Goal: Check status: Check status

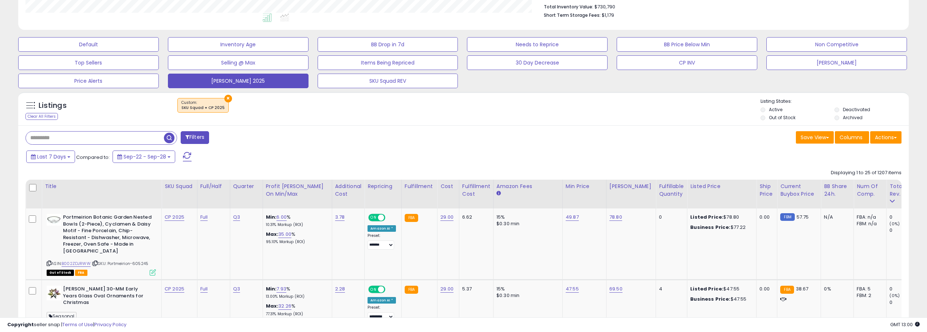
scroll to position [248, 0]
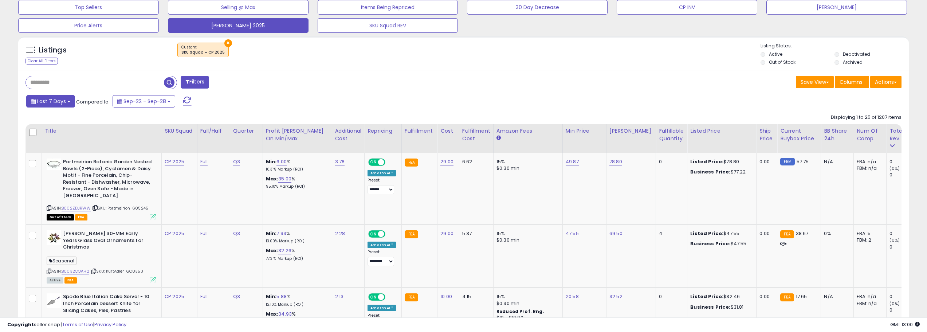
click at [71, 102] on button "Last 7 Days" at bounding box center [50, 101] width 49 height 12
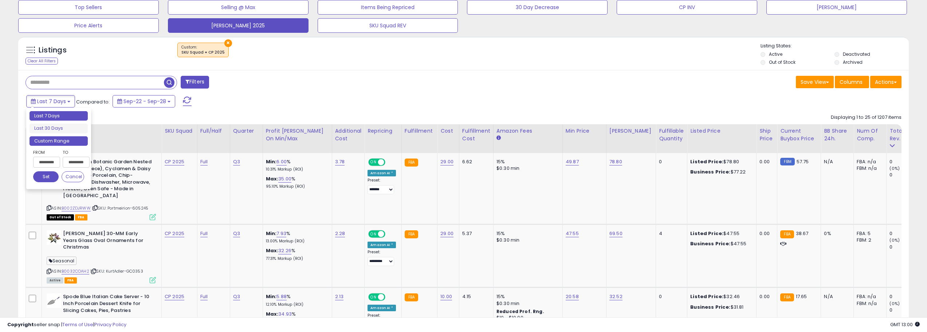
click at [71, 140] on li "Custom Range" at bounding box center [59, 141] width 58 height 10
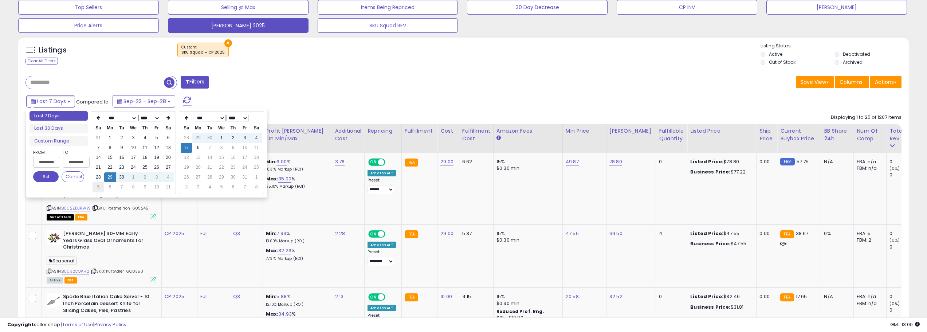
type input "**********"
click at [96, 189] on td "5" at bounding box center [99, 187] width 12 height 10
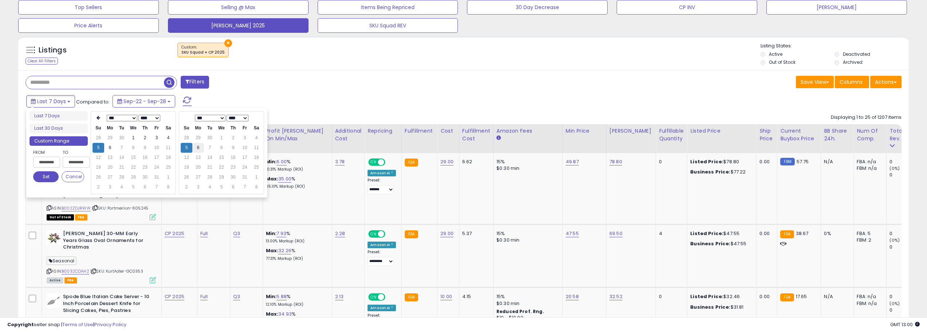
click at [201, 148] on td "6" at bounding box center [198, 148] width 12 height 10
type input "**********"
click at [47, 175] on button "Set" at bounding box center [45, 176] width 25 height 11
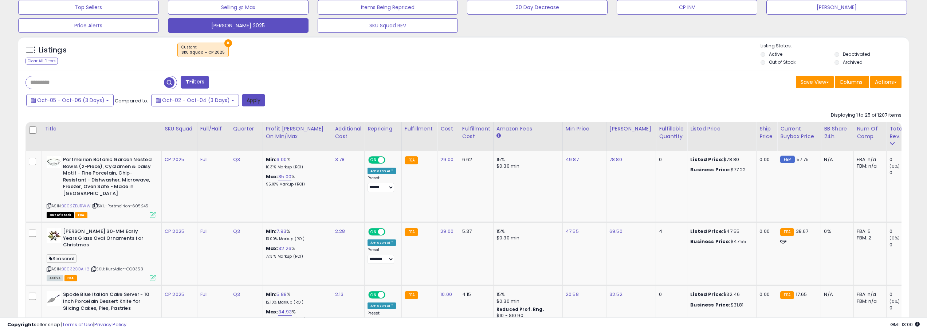
click at [243, 102] on button "Apply" at bounding box center [253, 100] width 23 height 12
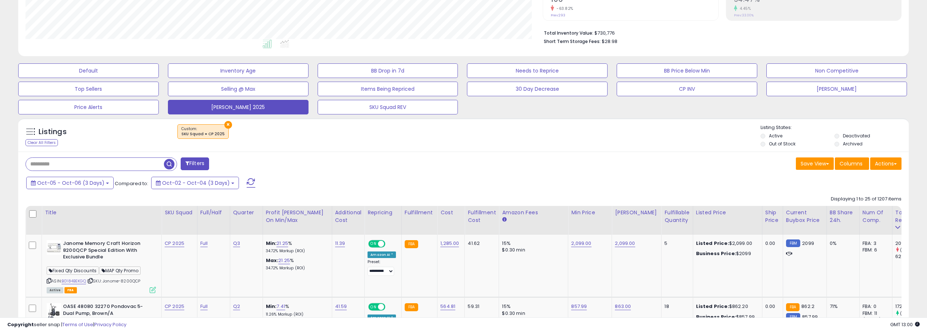
scroll to position [211, 0]
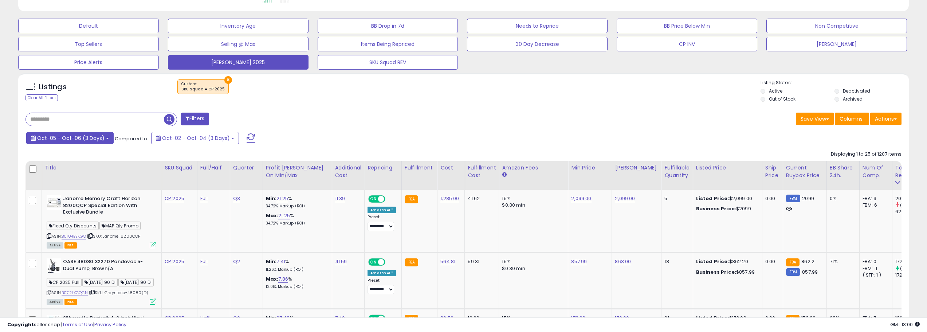
click at [106, 141] on button "Oct-05 - Oct-06 (3 Days)" at bounding box center [69, 138] width 87 height 12
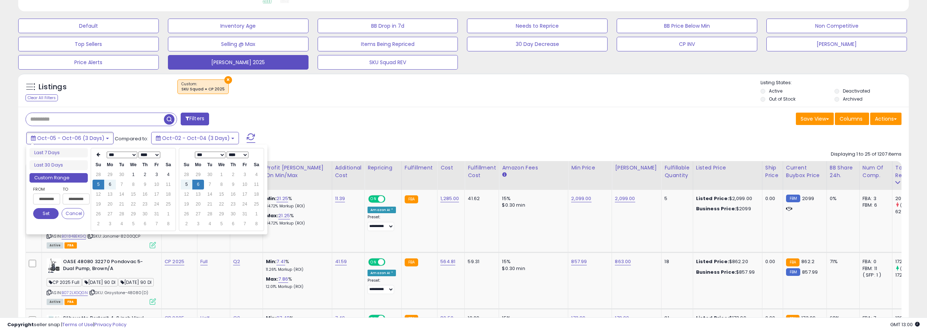
click at [98, 161] on th "Su" at bounding box center [99, 165] width 12 height 10
click at [98, 156] on icon at bounding box center [99, 154] width 4 height 4
type input "**********"
click at [164, 213] on td "4" at bounding box center [168, 214] width 12 height 10
type input "**********"
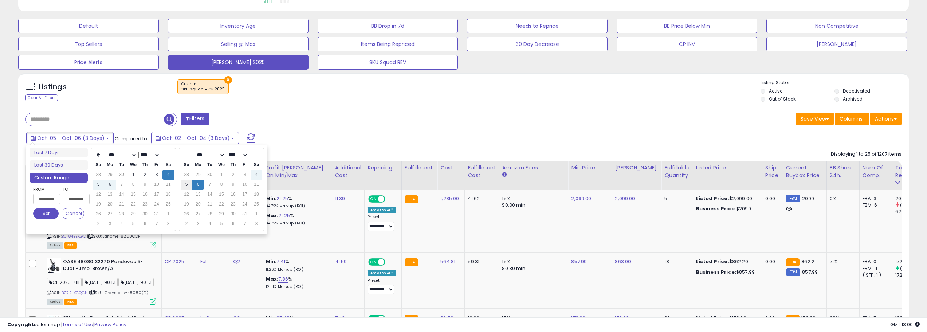
click at [185, 182] on td "5" at bounding box center [187, 185] width 12 height 10
click at [42, 211] on button "Set" at bounding box center [45, 213] width 25 height 11
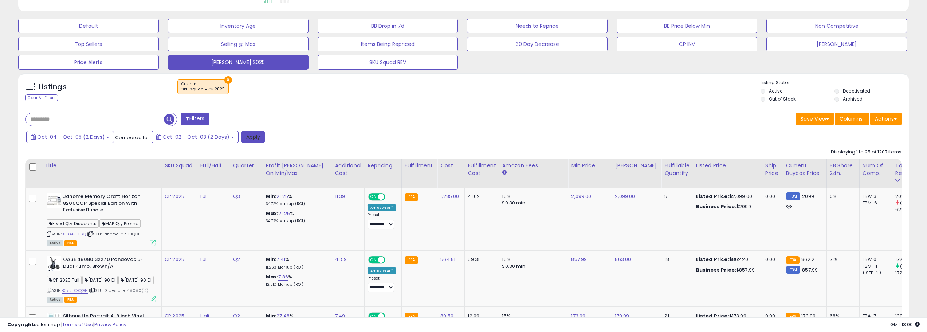
click at [245, 137] on button "Apply" at bounding box center [253, 137] width 23 height 12
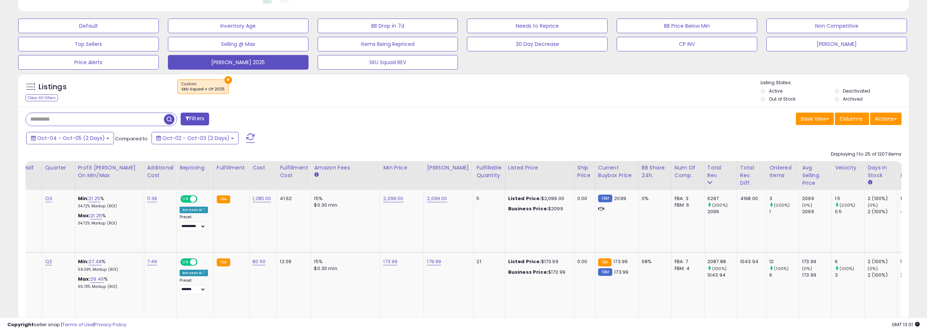
scroll to position [0, 0]
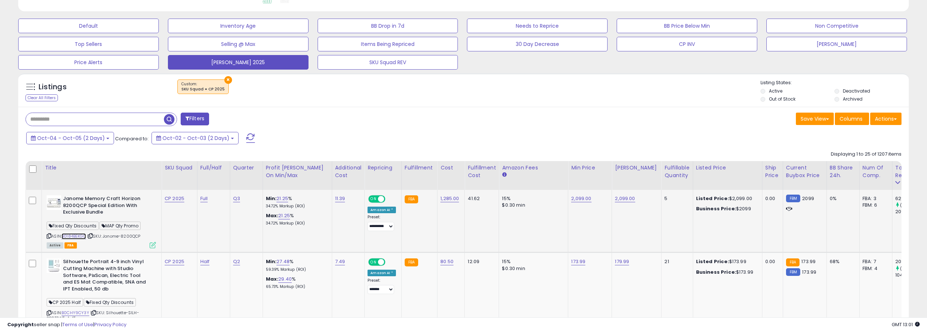
click at [81, 236] on link "B0184BEKGQ" at bounding box center [74, 236] width 24 height 6
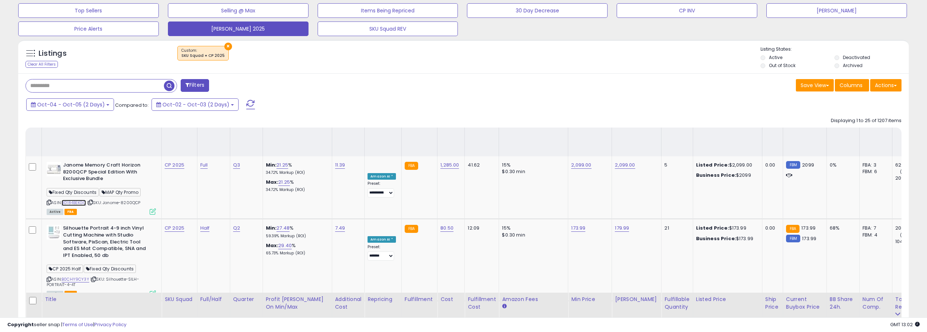
scroll to position [219, 0]
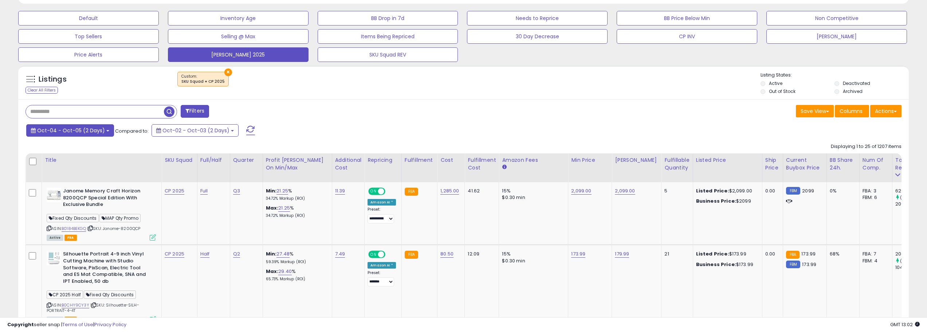
click at [106, 132] on button "Oct-04 - Oct-05 (2 Days)" at bounding box center [70, 130] width 88 height 12
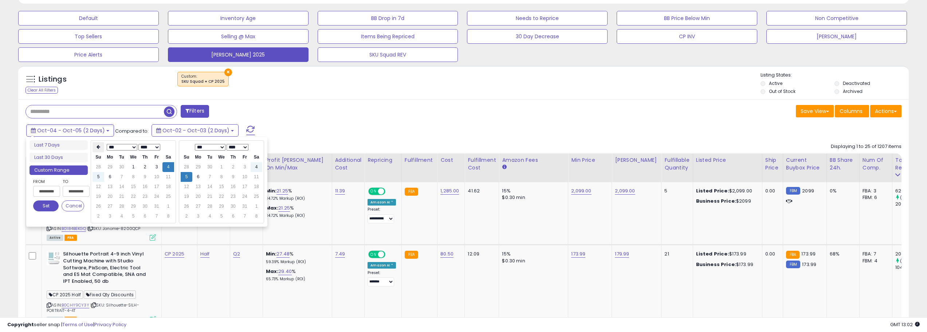
click at [100, 146] on icon at bounding box center [99, 147] width 4 height 4
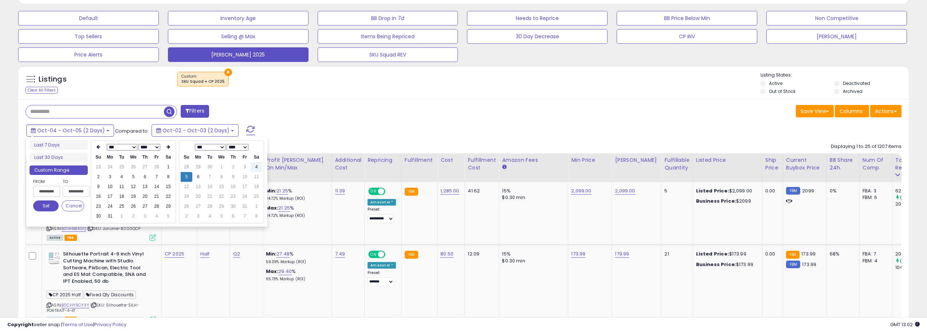
click at [100, 146] on icon at bounding box center [99, 147] width 4 height 4
click at [131, 166] on td "1" at bounding box center [133, 167] width 12 height 10
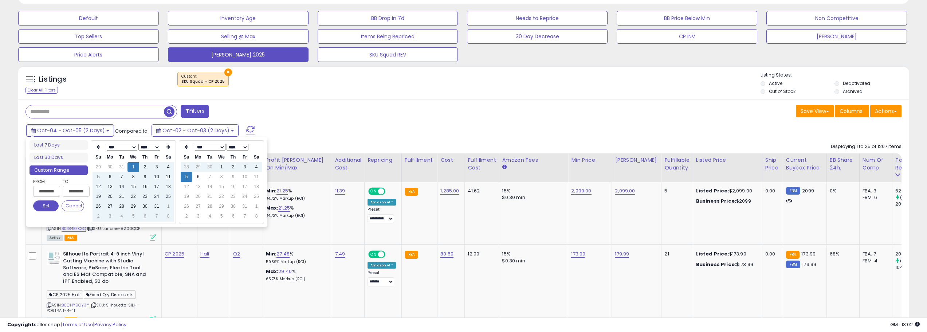
type input "**********"
click at [201, 176] on td "6" at bounding box center [198, 177] width 12 height 10
type input "**********"
click at [43, 200] on button "Set" at bounding box center [45, 205] width 25 height 11
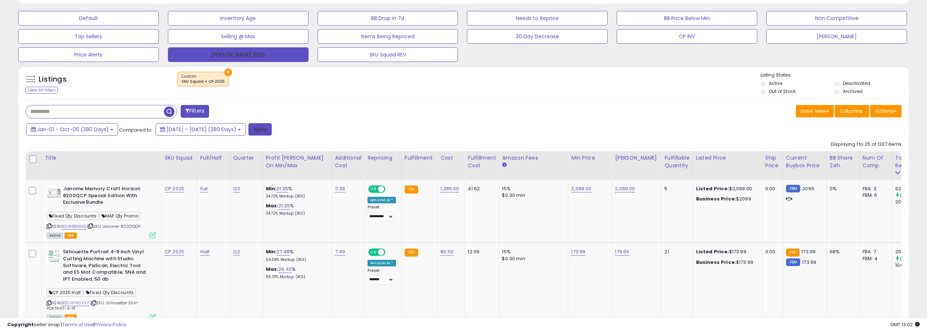
click at [272, 130] on button "Apply" at bounding box center [259, 129] width 23 height 12
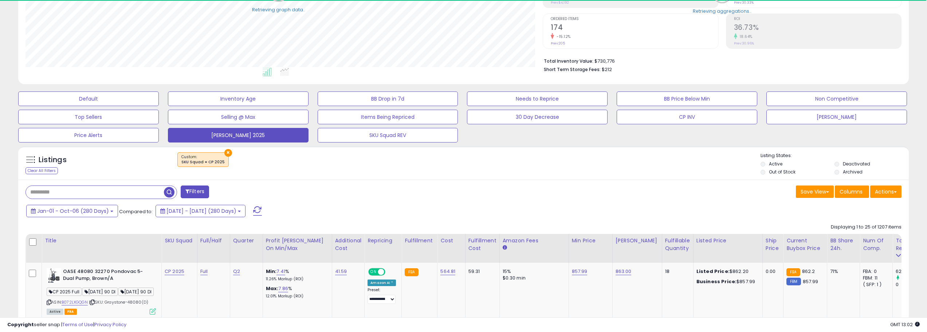
scroll to position [364109, 363741]
click at [510, 171] on div "×" at bounding box center [464, 162] width 593 height 20
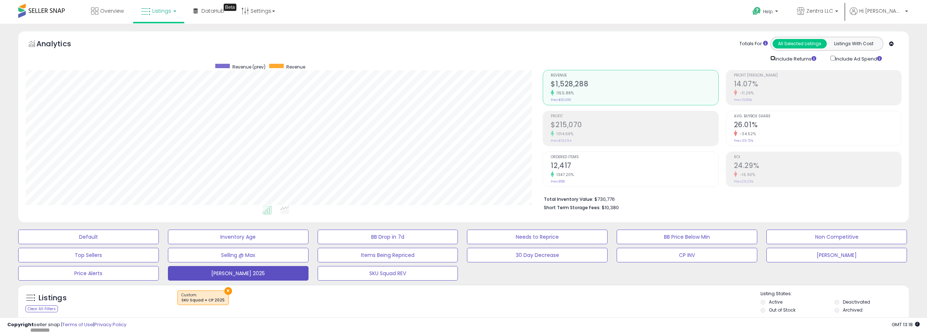
scroll to position [36, 0]
